Goal: Find specific page/section: Find specific page/section

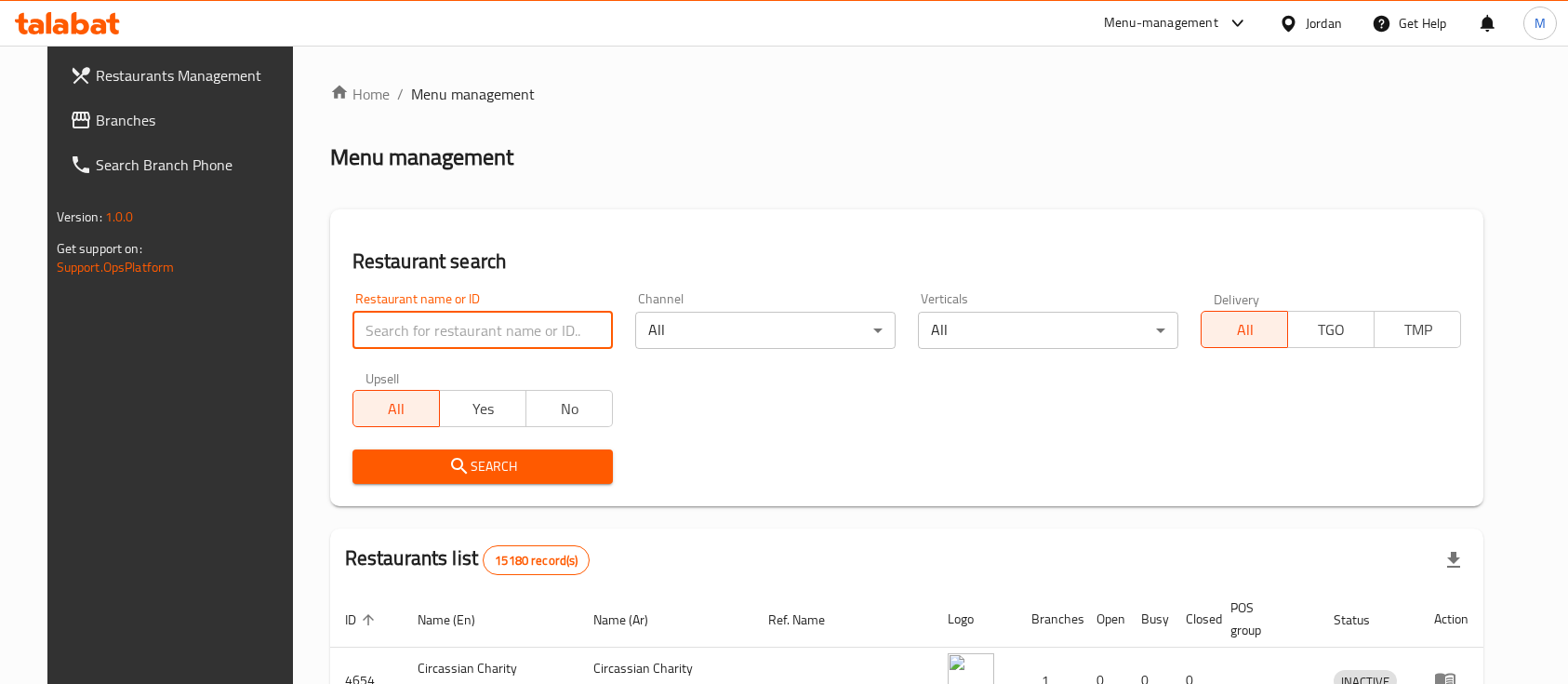
click at [494, 329] on input "search" at bounding box center [482, 330] width 261 height 37
type input "ة"
type input "markazia"
click button "Search" at bounding box center [482, 466] width 261 height 35
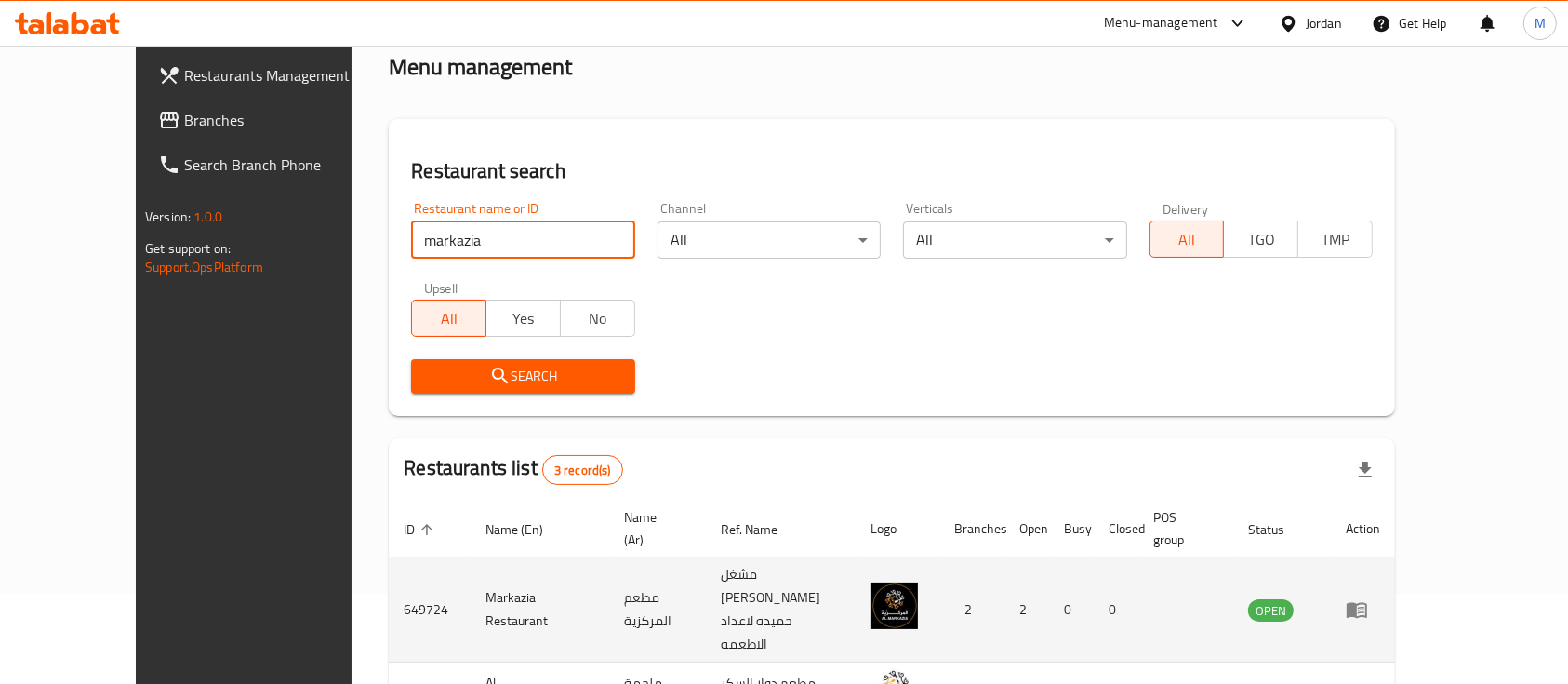
scroll to position [238, 0]
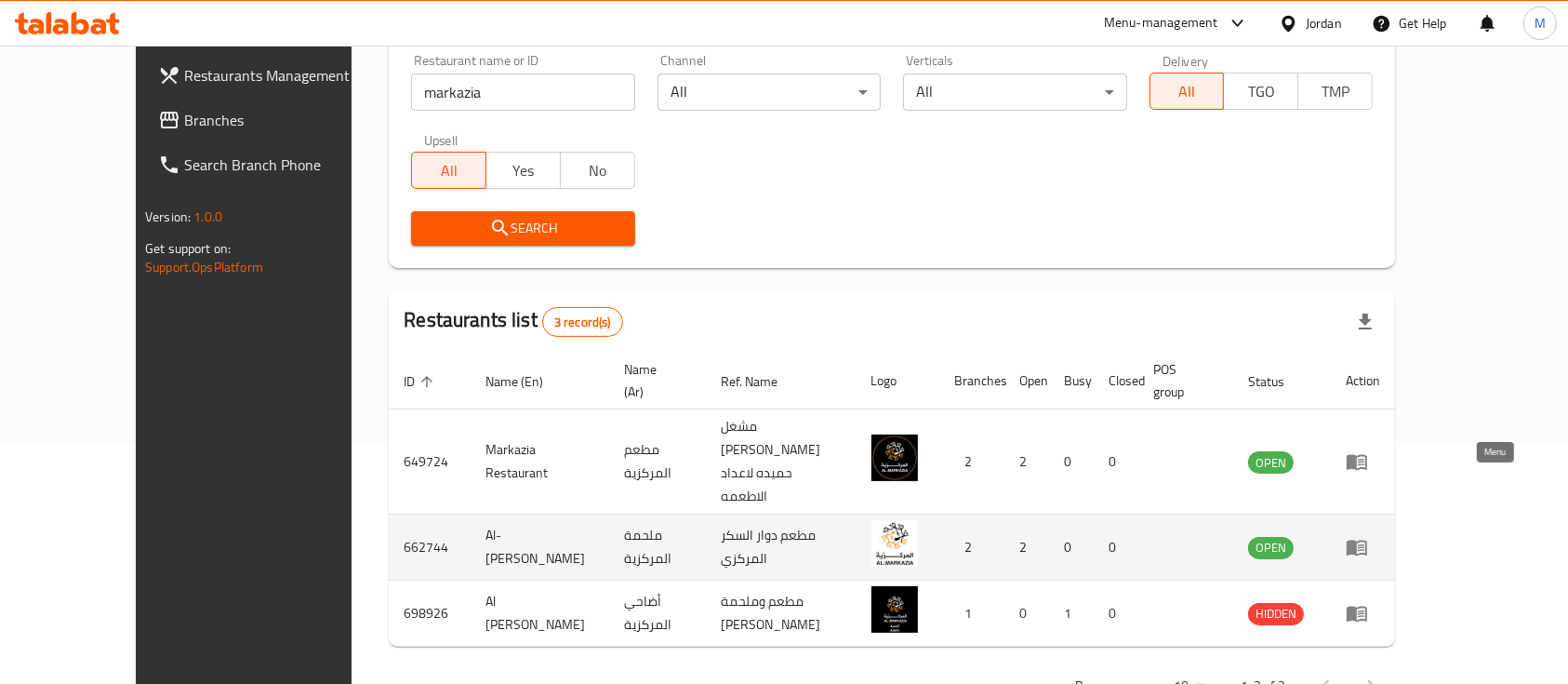
click at [1367, 540] on icon "enhanced table" at bounding box center [1357, 548] width 21 height 16
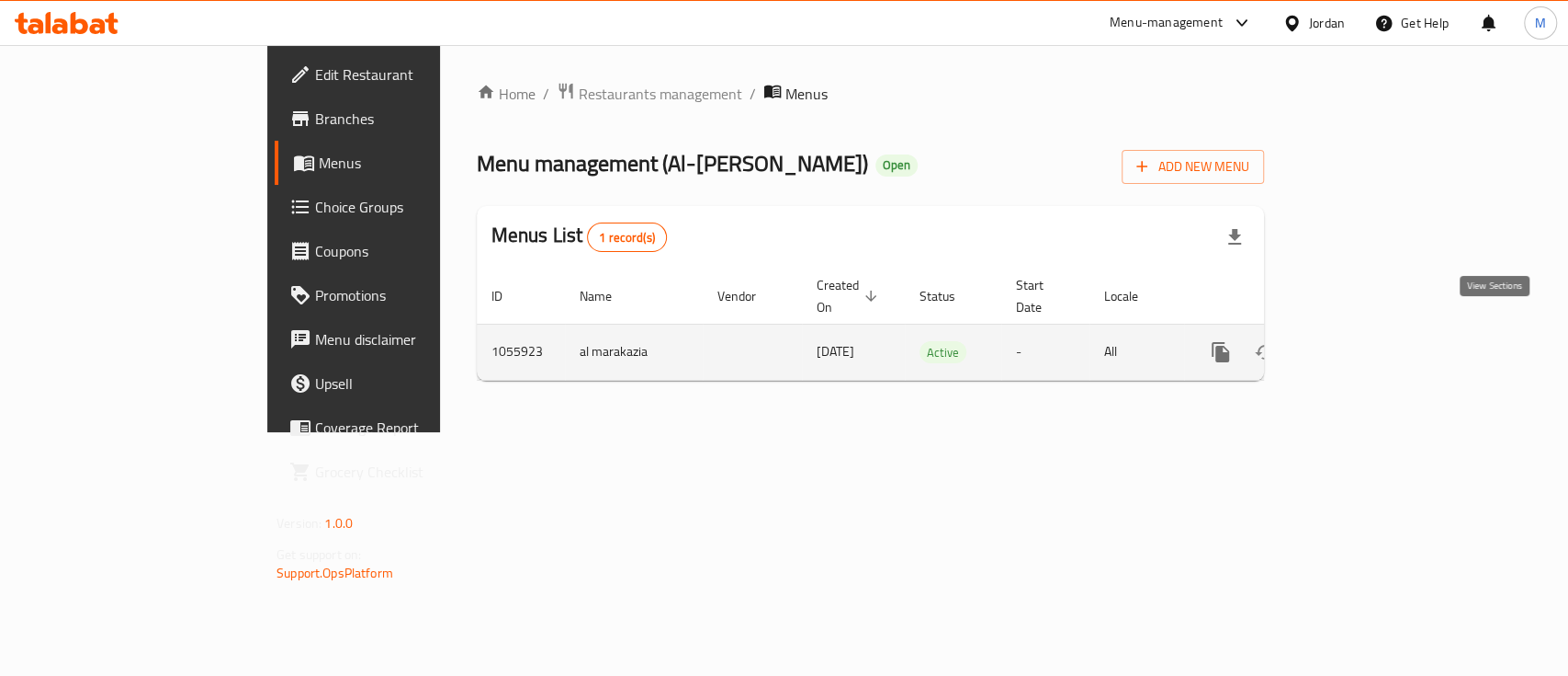
click at [1364, 341] on icon "enhanced table" at bounding box center [1353, 352] width 22 height 22
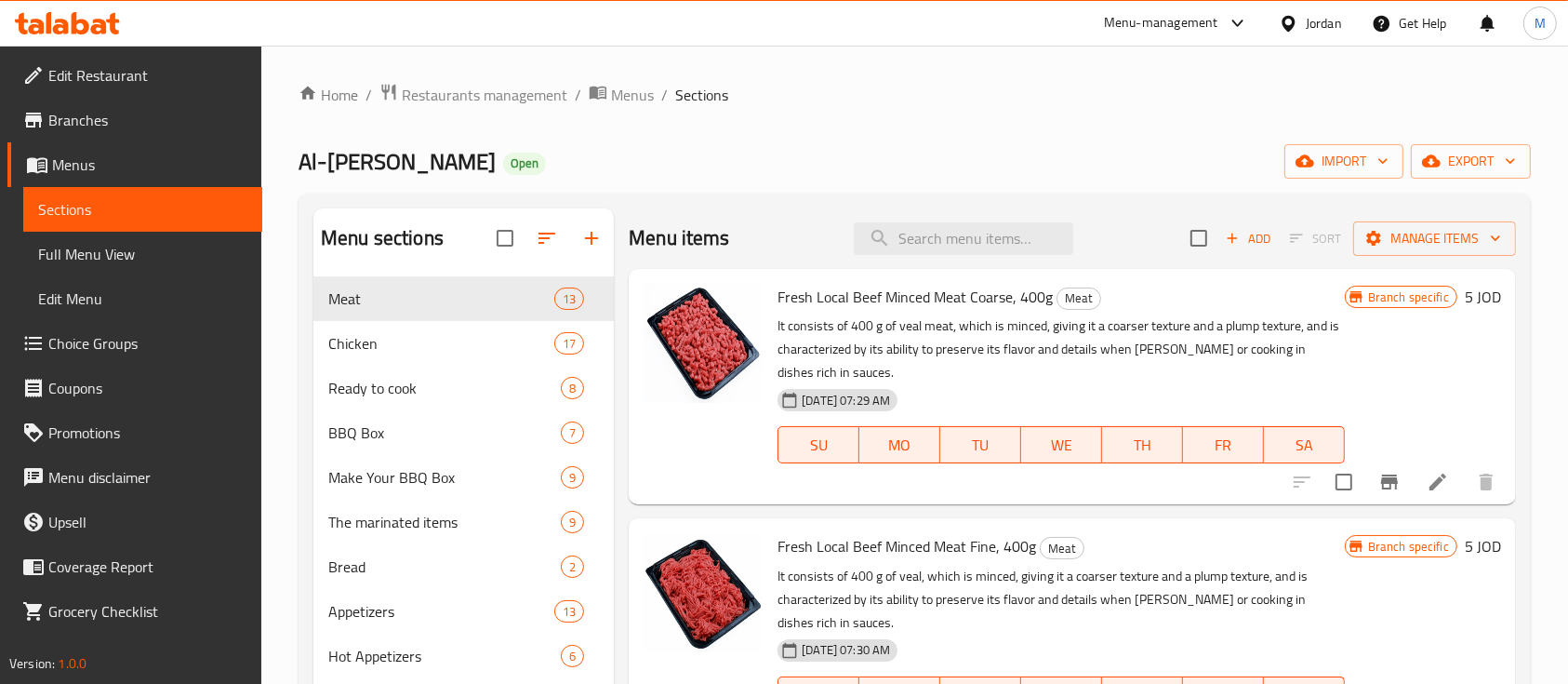
click at [116, 116] on span "Branches" at bounding box center [148, 120] width 199 height 22
